Goal: Check status: Check status

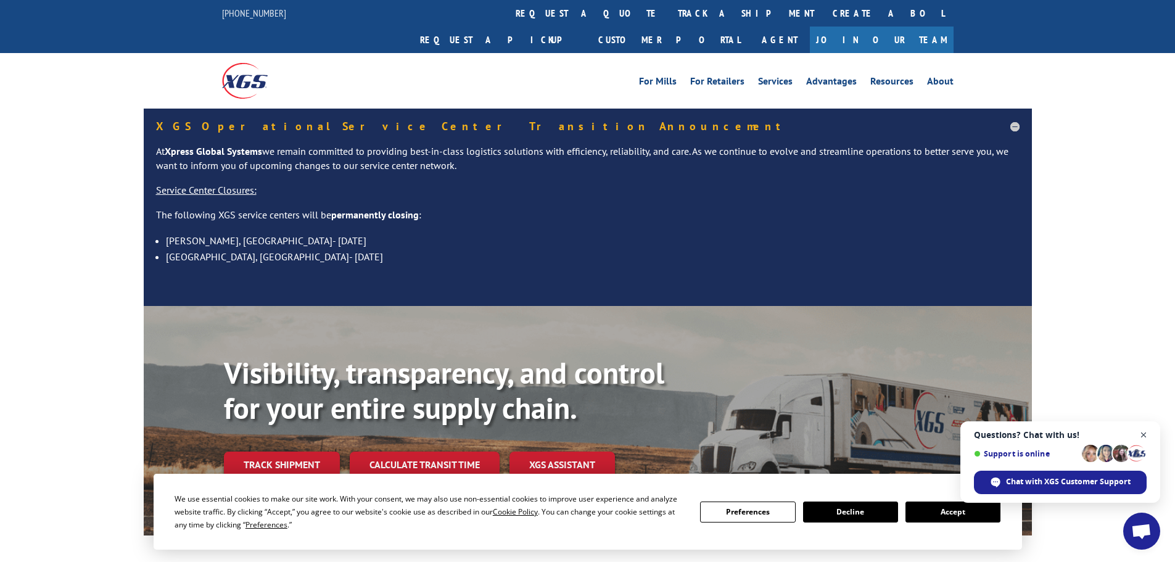
click at [1147, 434] on span "Open chat" at bounding box center [1143, 434] width 15 height 15
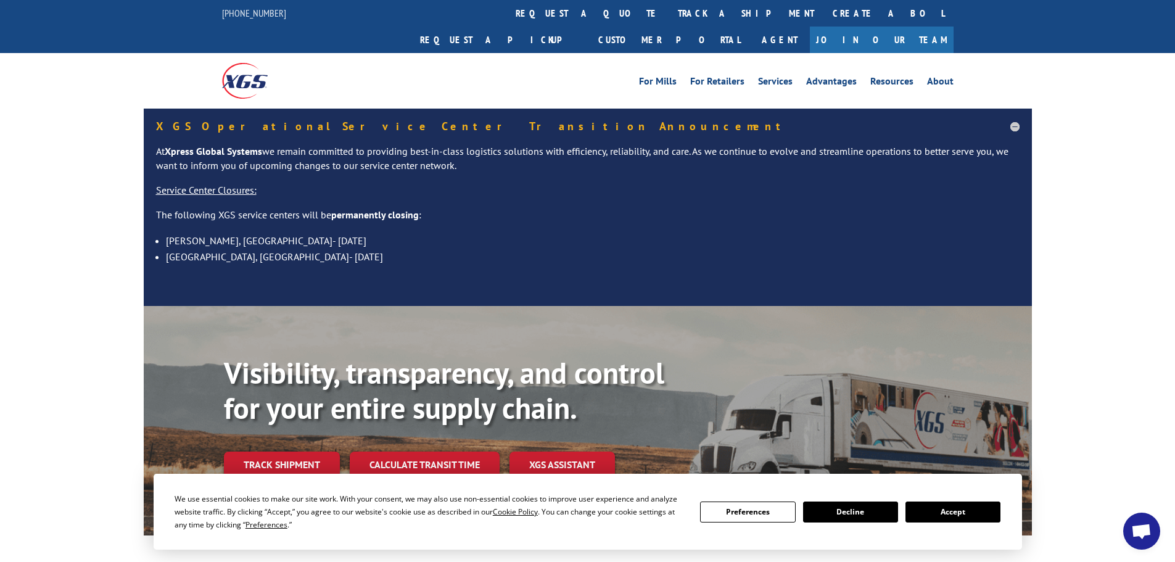
click at [937, 512] on button "Accept" at bounding box center [952, 511] width 95 height 21
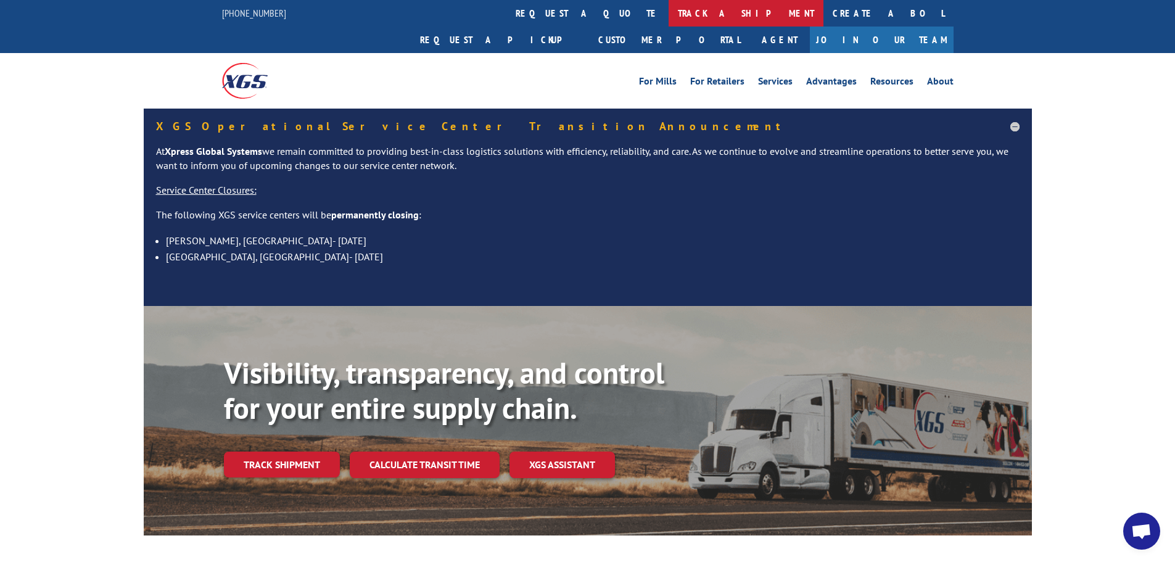
click at [669, 11] on link "track a shipment" at bounding box center [746, 13] width 155 height 27
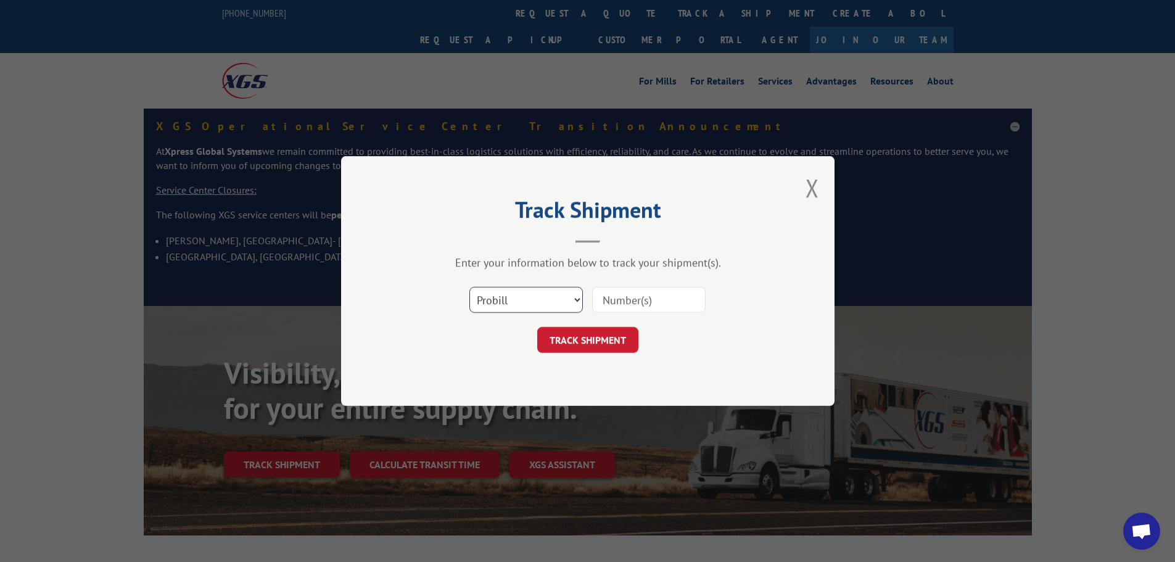
click at [578, 297] on select "Select category... Probill BOL PO" at bounding box center [525, 300] width 113 height 26
click at [469, 287] on select "Select category... Probill BOL PO" at bounding box center [525, 300] width 113 height 26
drag, startPoint x: 619, startPoint y: 301, endPoint x: 503, endPoint y: 288, distance: 116.7
click at [503, 288] on select "Select category... Probill BOL PO" at bounding box center [525, 300] width 113 height 26
select select "po"
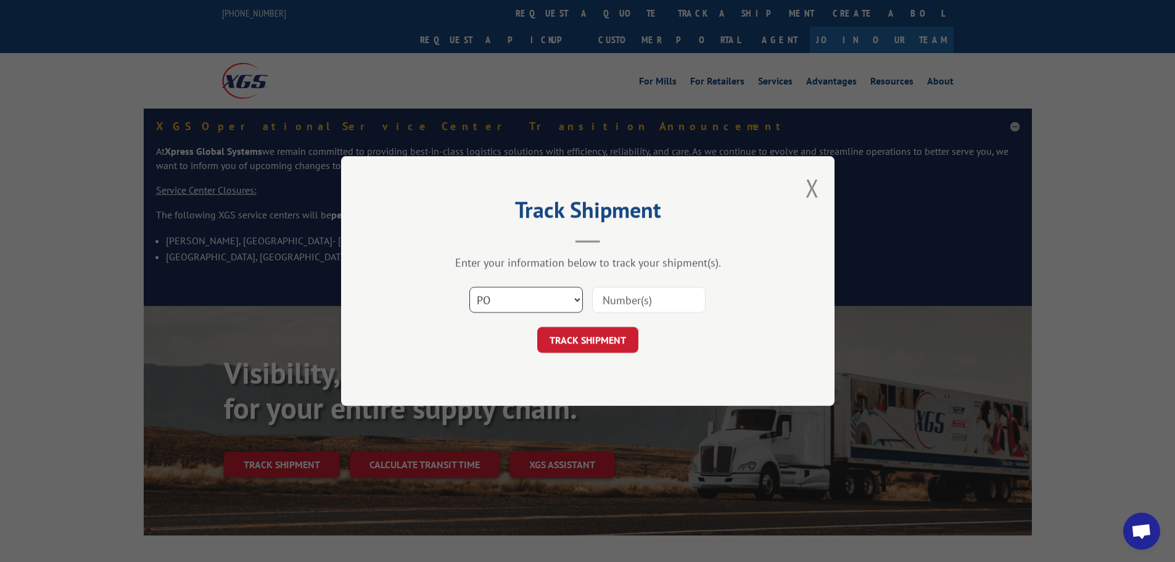
click at [469, 287] on select "Select category... Probill BOL PO" at bounding box center [525, 300] width 113 height 26
click at [627, 294] on input at bounding box center [648, 300] width 113 height 26
paste input "61508775"
type input "61508775"
click at [604, 341] on button "TRACK SHIPMENT" at bounding box center [587, 340] width 101 height 26
